Goal: Information Seeking & Learning: Find specific fact

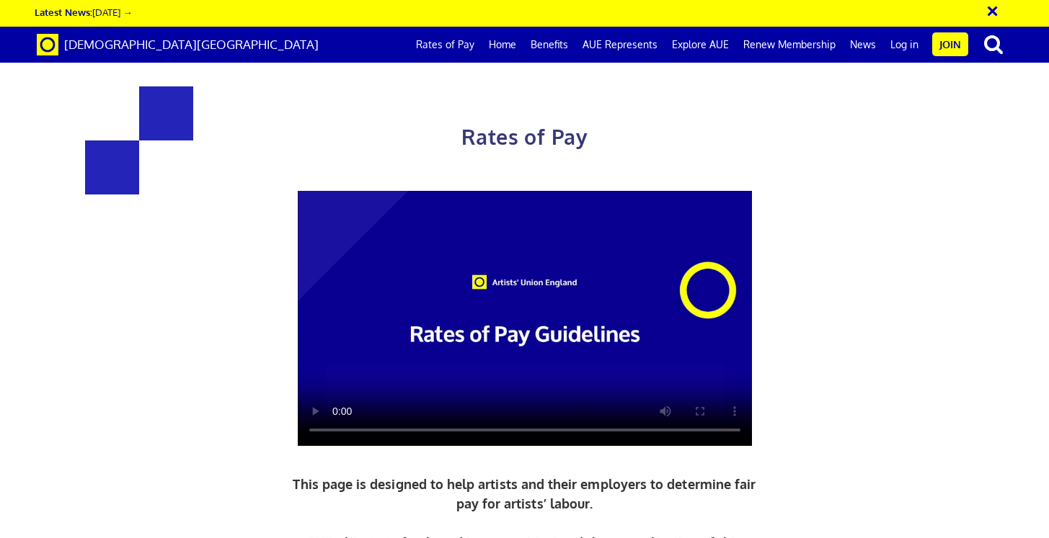
scroll to position [1666, 0]
drag, startPoint x: 697, startPoint y: 265, endPoint x: 778, endPoint y: 265, distance: 80.7
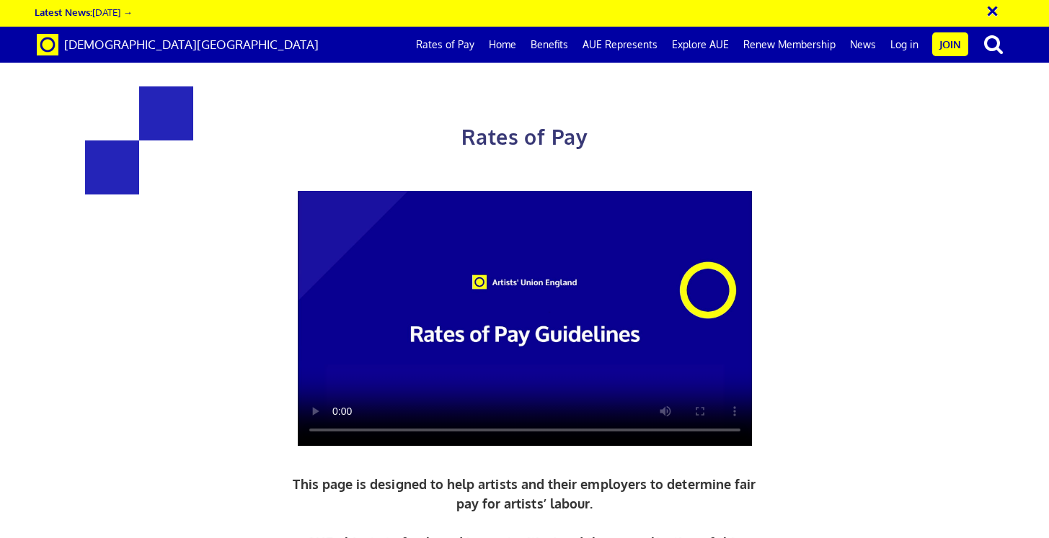
drag, startPoint x: 425, startPoint y: 123, endPoint x: 591, endPoint y: 148, distance: 167.8
drag, startPoint x: 682, startPoint y: 239, endPoint x: 811, endPoint y: 239, distance: 129.0
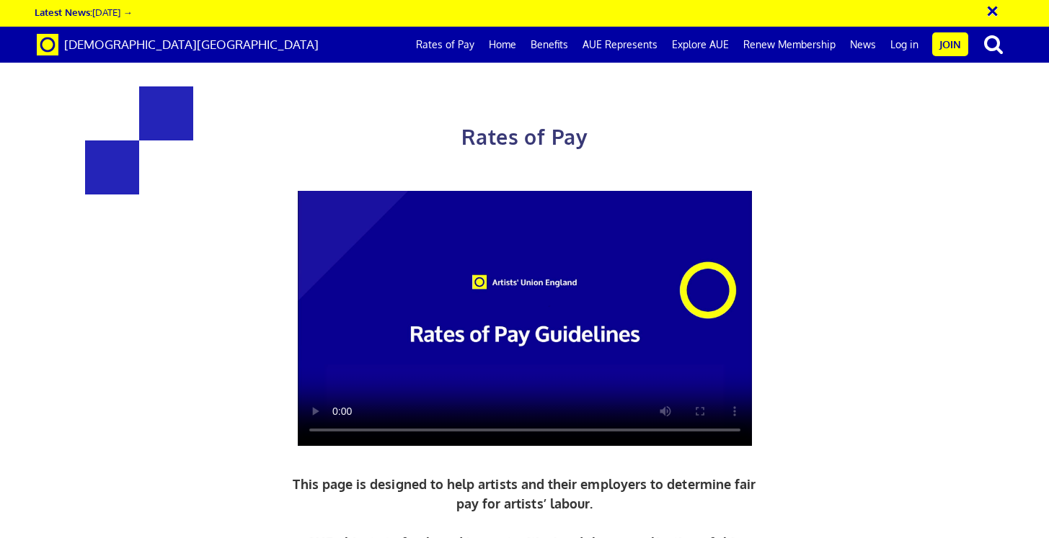
drag, startPoint x: 700, startPoint y: 323, endPoint x: 820, endPoint y: 324, distance: 120.4
copy span "£152.95 per ½ day"
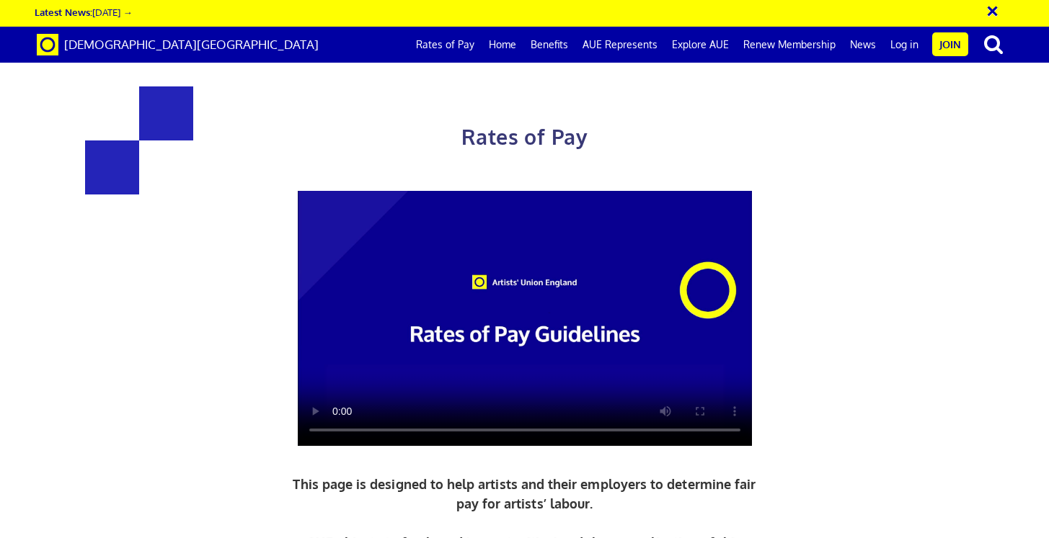
scroll to position [1958, 0]
